Goal: Task Accomplishment & Management: Complete application form

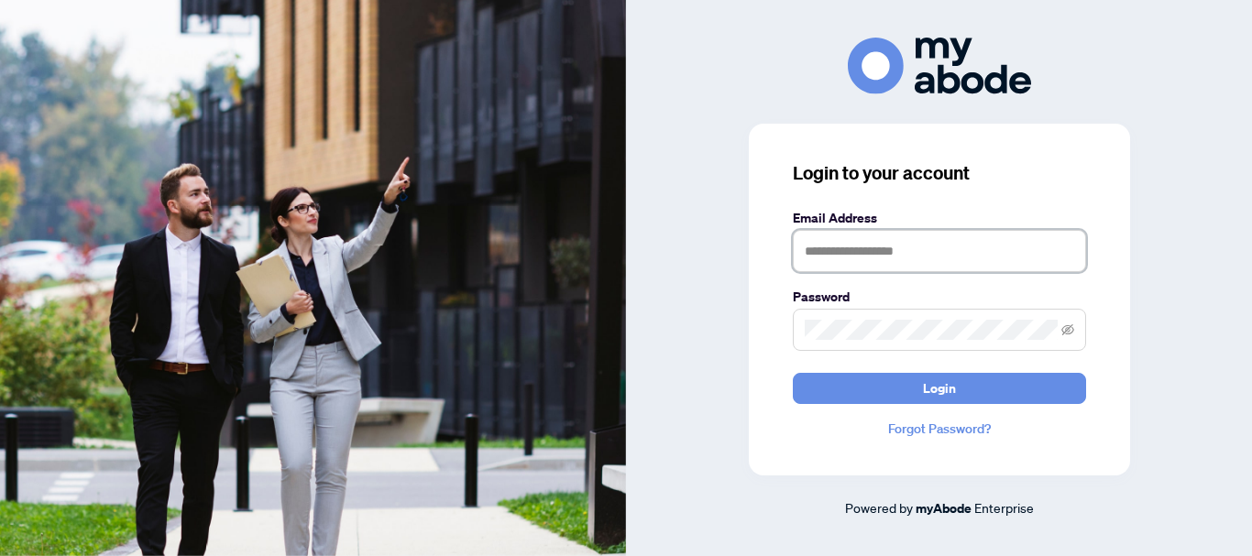
click at [831, 248] on input "text" at bounding box center [939, 251] width 293 height 42
type input "**********"
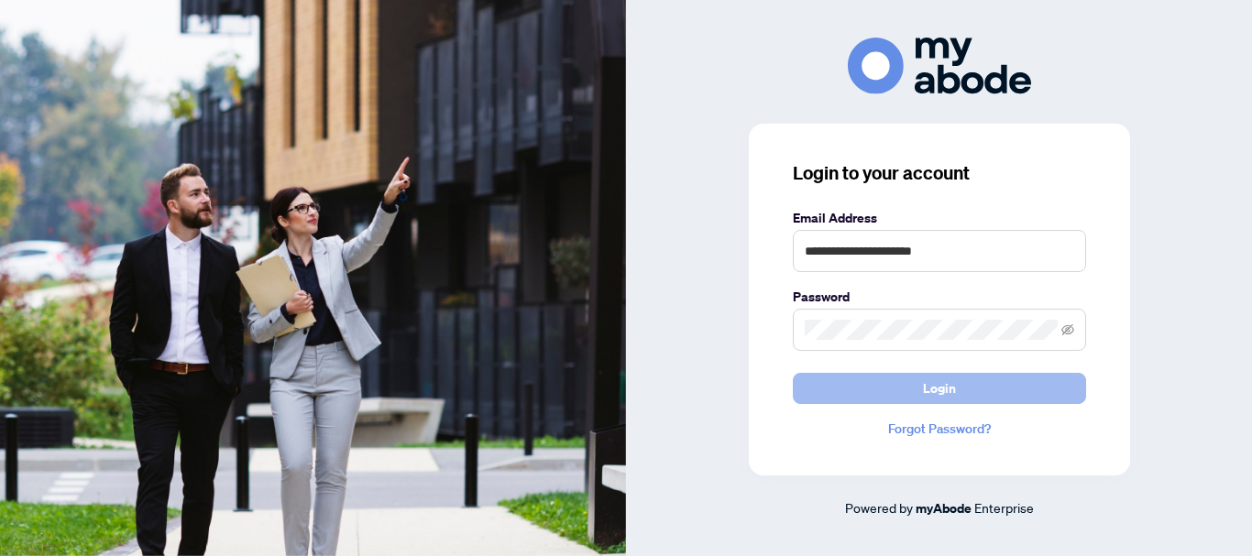
click at [891, 404] on button "Login" at bounding box center [939, 388] width 293 height 31
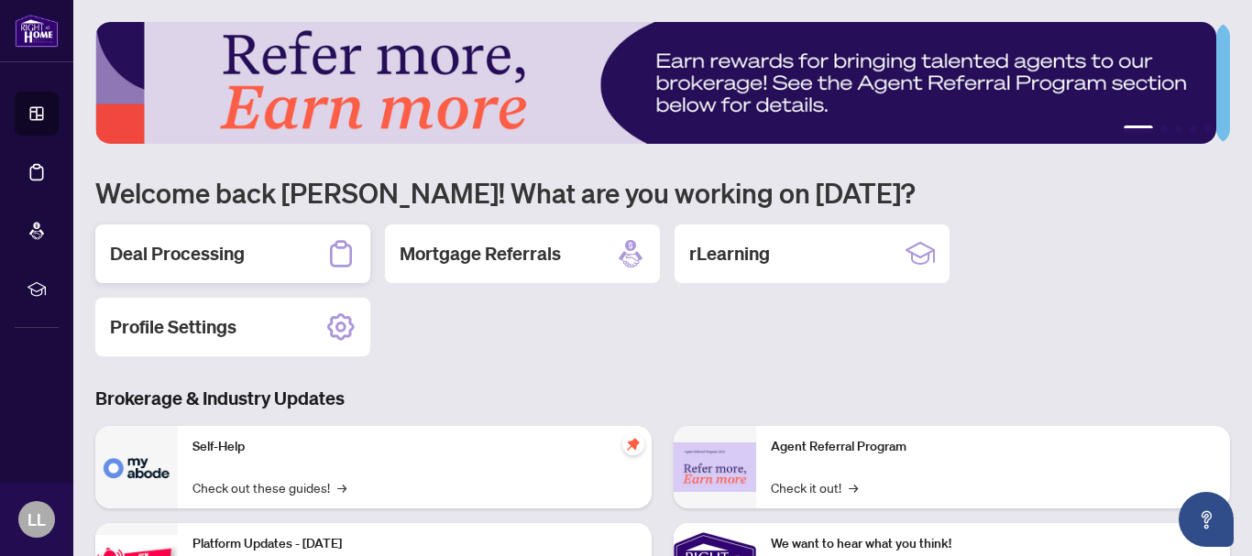
click at [226, 251] on h2 "Deal Processing" at bounding box center [177, 254] width 135 height 26
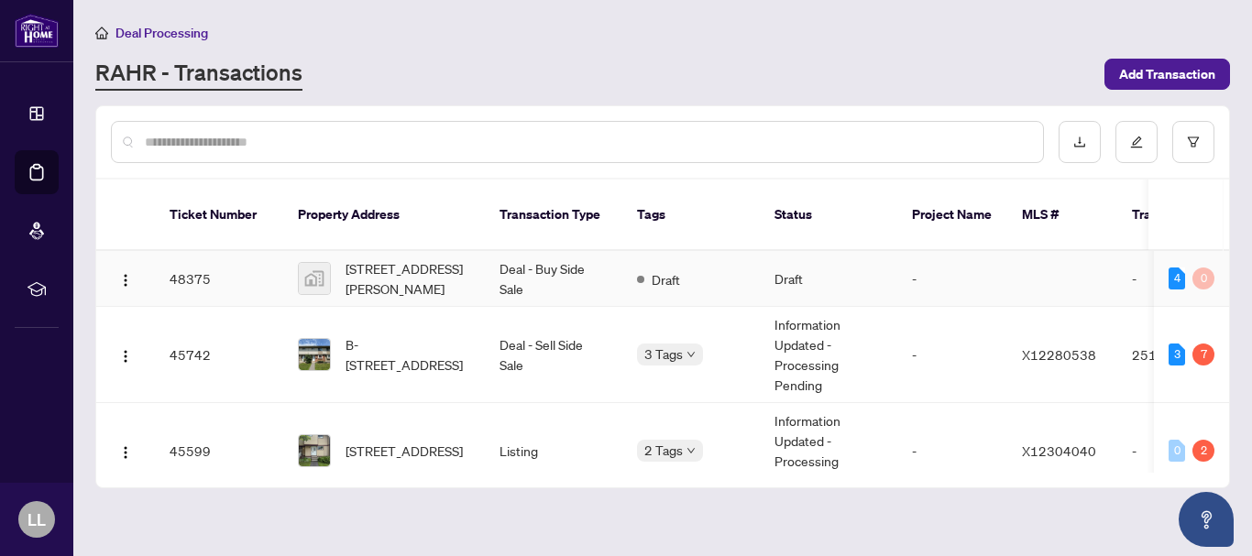
click at [204, 256] on td "48375" at bounding box center [219, 279] width 128 height 56
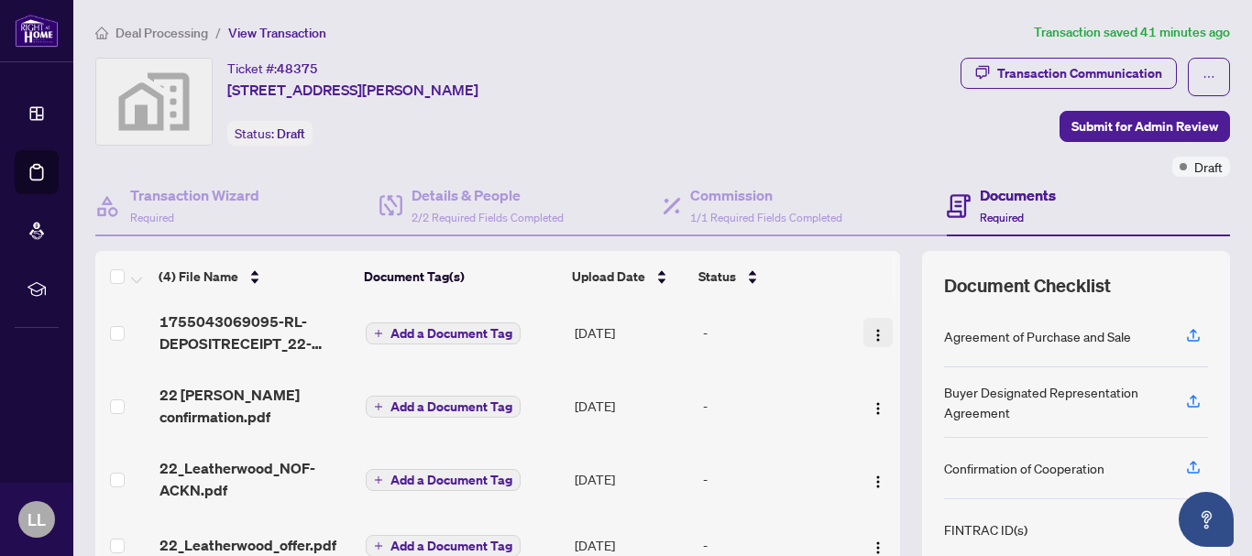
scroll to position [238, 0]
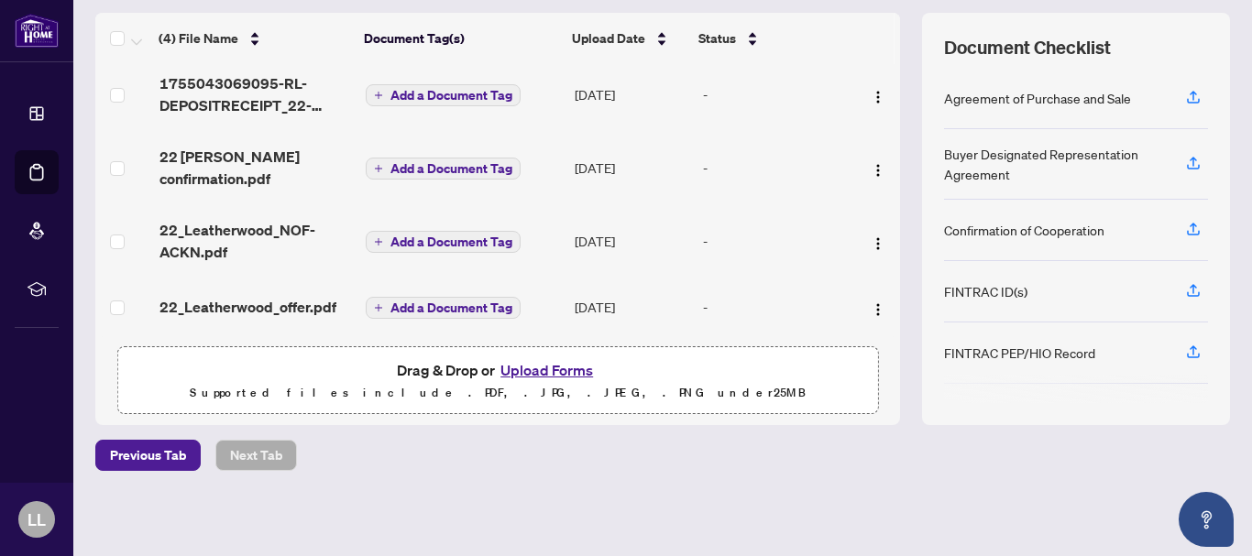
click at [571, 374] on button "Upload Forms" at bounding box center [547, 370] width 104 height 24
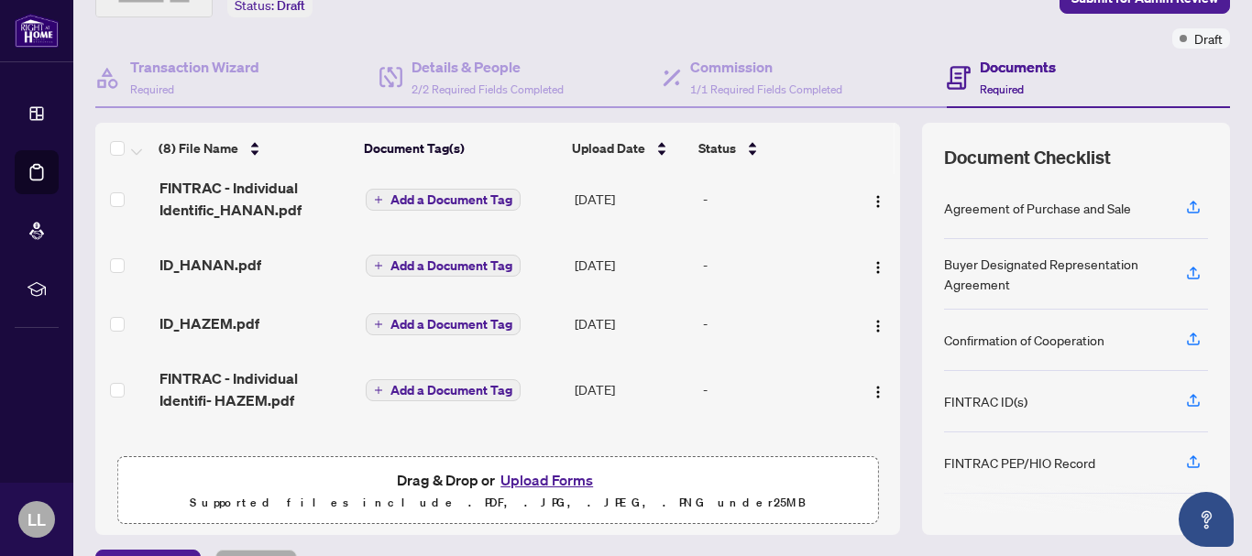
scroll to position [0, 0]
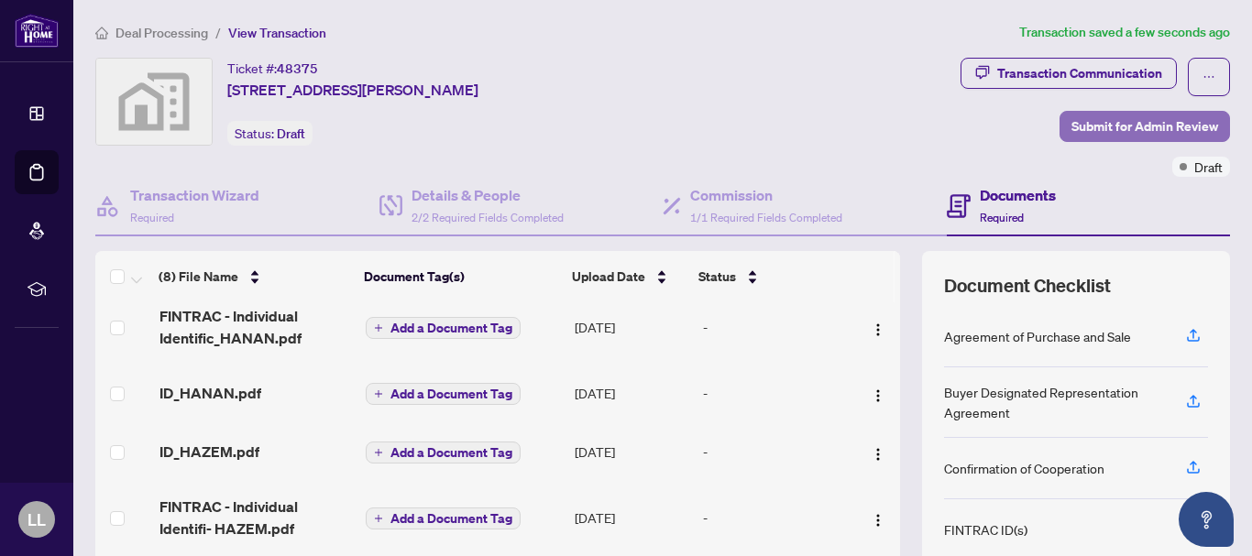
click at [1091, 130] on span "Submit for Admin Review" at bounding box center [1145, 126] width 147 height 29
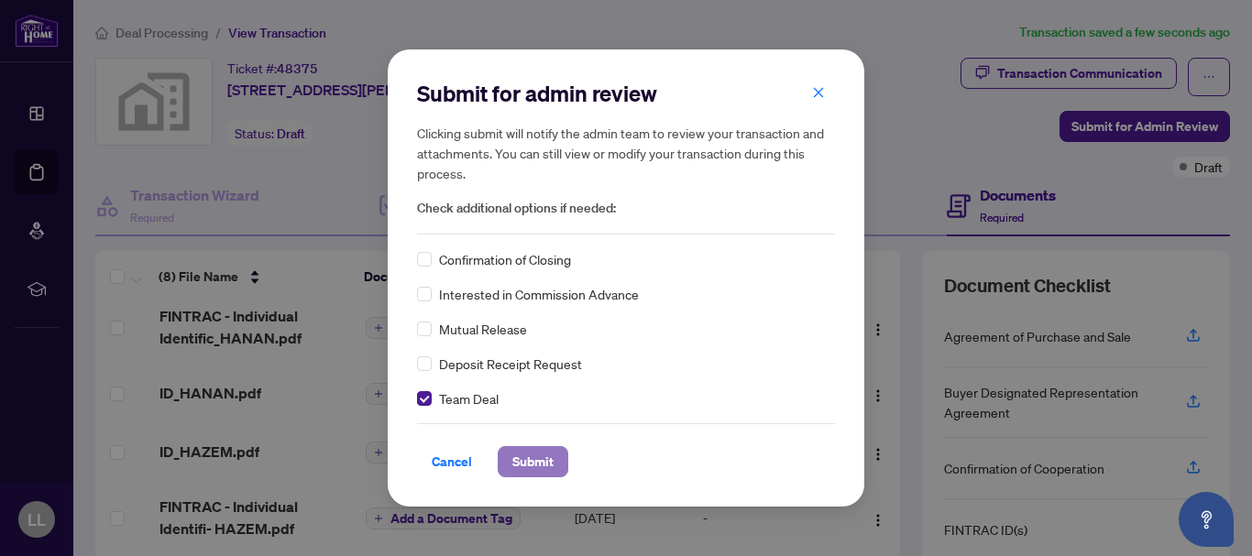
click at [537, 460] on span "Submit" at bounding box center [532, 461] width 41 height 29
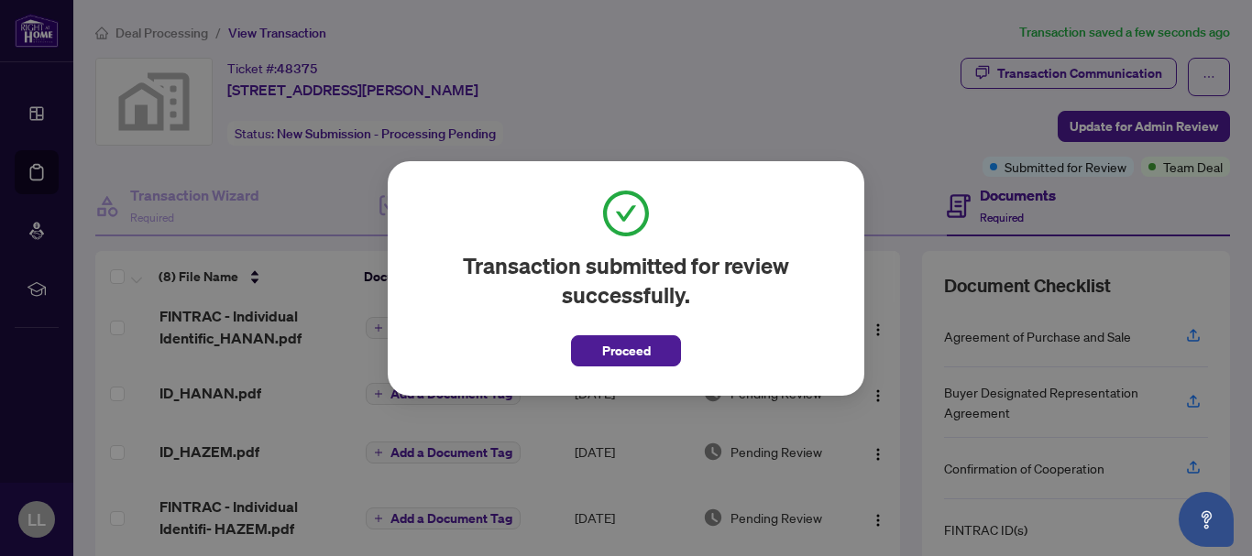
click at [732, 97] on div "Transaction submitted for review successfully. Proceed Cancel OK" at bounding box center [626, 278] width 1252 height 556
click at [608, 358] on span "Proceed" at bounding box center [626, 350] width 49 height 29
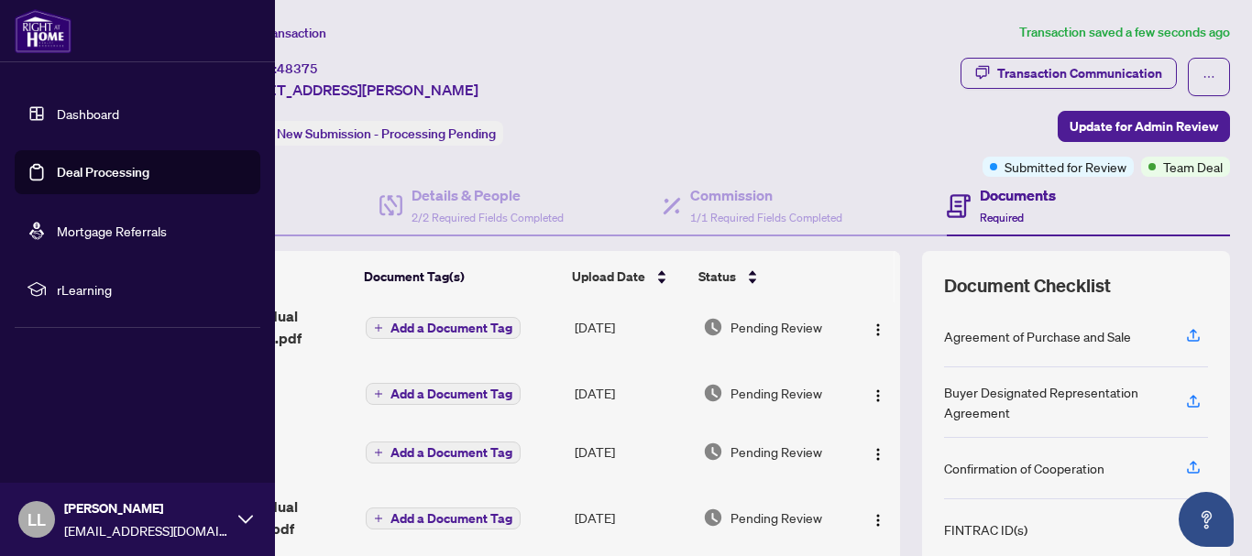
click at [57, 168] on link "Deal Processing" at bounding box center [103, 172] width 93 height 17
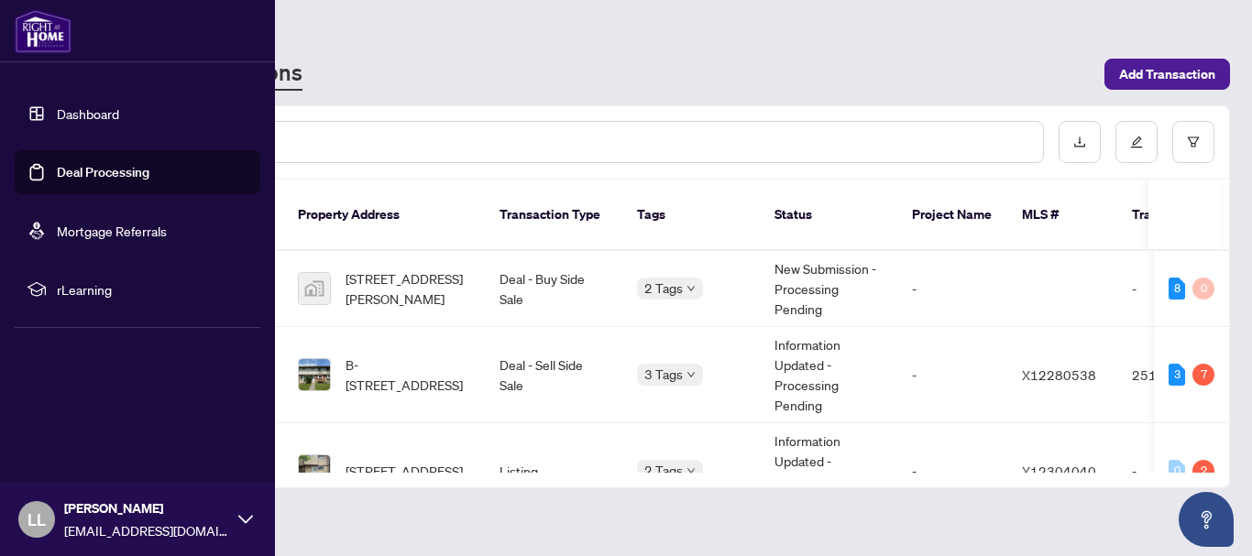
click at [83, 112] on link "Dashboard" at bounding box center [88, 113] width 62 height 17
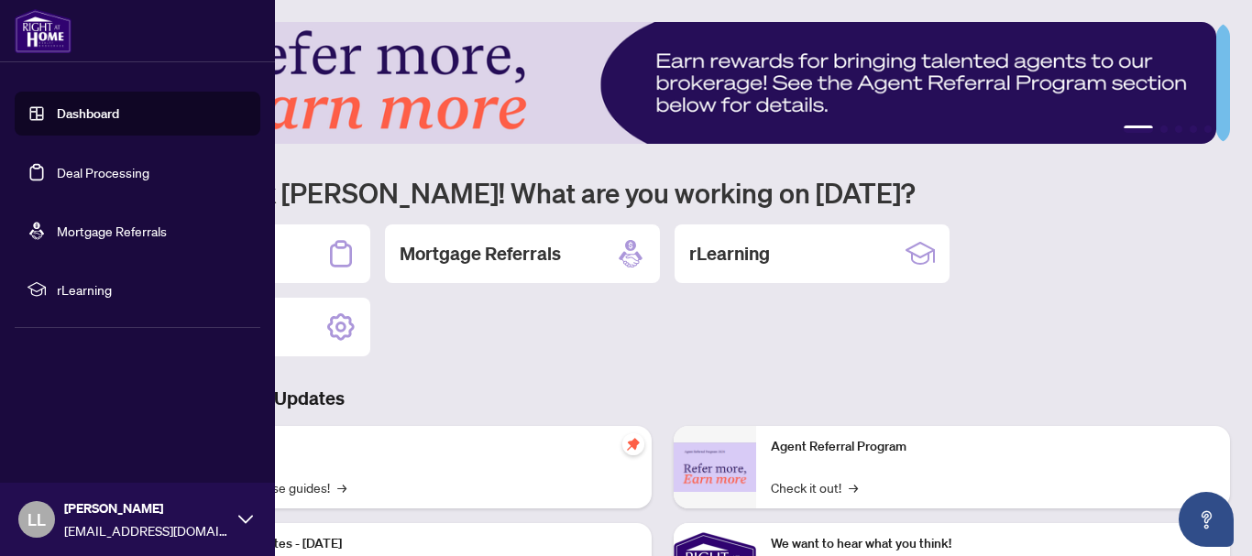
click at [72, 170] on link "Deal Processing" at bounding box center [103, 172] width 93 height 17
